Goal: Task Accomplishment & Management: Use online tool/utility

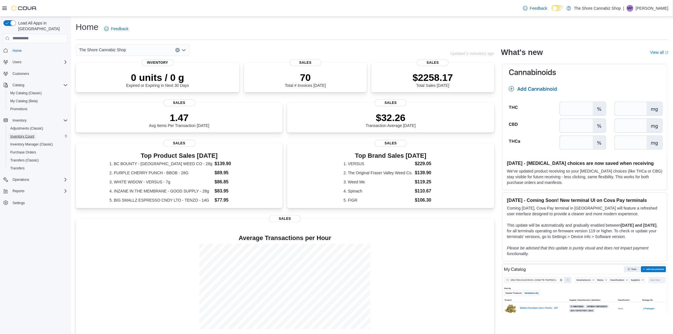
click at [15, 134] on span "Inventory Count" at bounding box center [22, 136] width 24 height 5
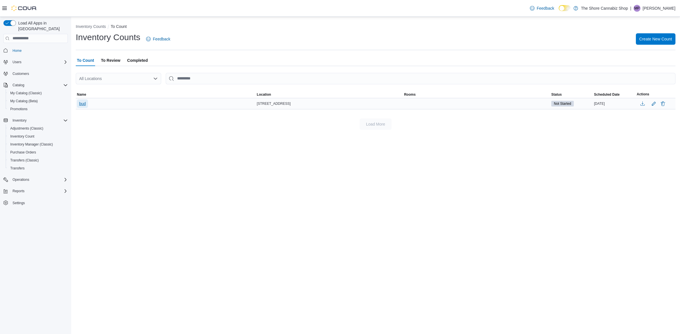
click at [79, 102] on span "bud" at bounding box center [82, 104] width 7 height 6
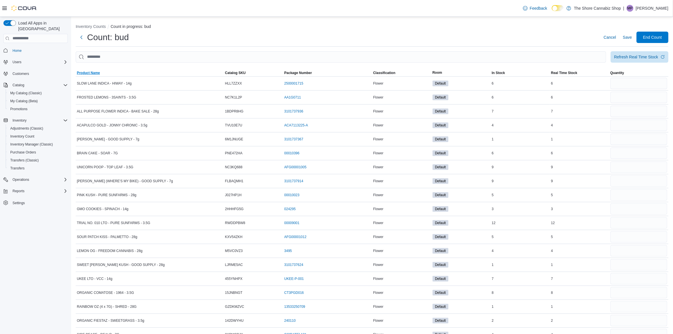
click at [92, 72] on span "Product Name" at bounding box center [88, 73] width 23 height 5
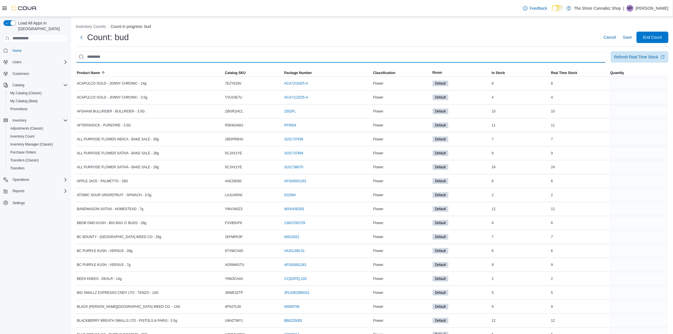
click at [112, 52] on input "This is a search bar. After typing your query, hit enter to filter the results …" at bounding box center [341, 56] width 531 height 11
type input "***"
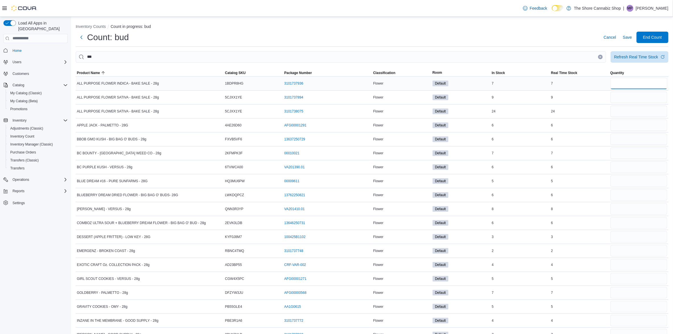
click at [624, 87] on input "number" at bounding box center [639, 83] width 57 height 11
type input "*"
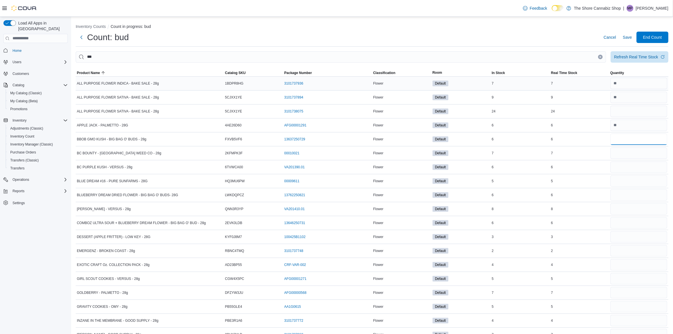
type input "*"
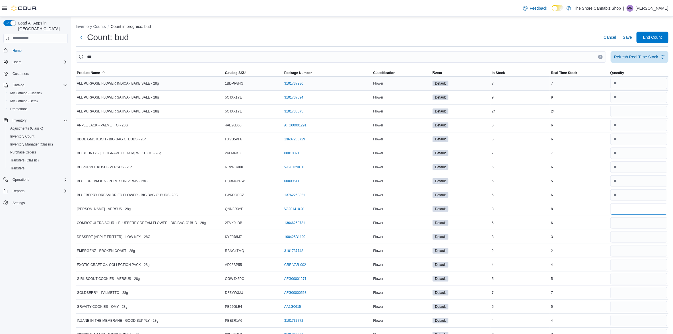
type input "*"
